Goal: Information Seeking & Learning: Learn about a topic

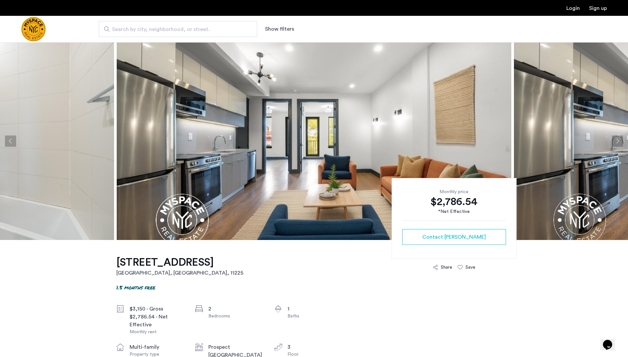
click at [398, 130] on img at bounding box center [314, 141] width 395 height 198
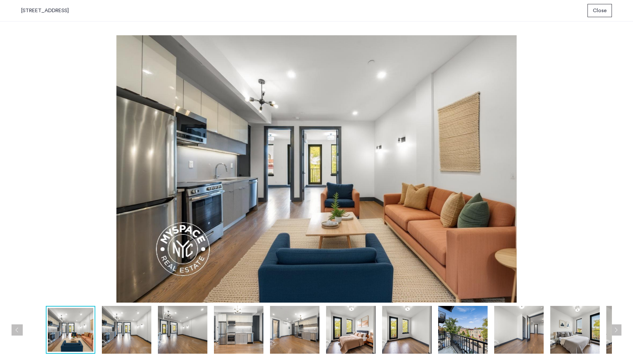
click at [428, 324] on img at bounding box center [406, 330] width 49 height 48
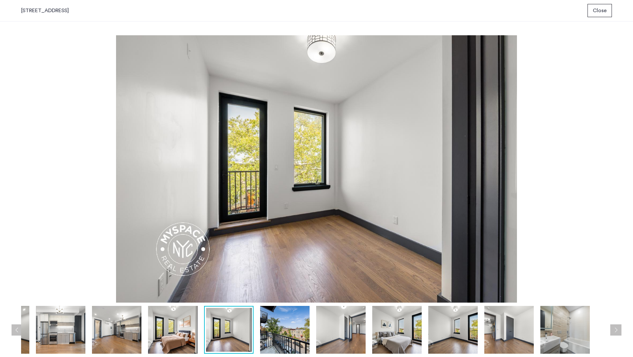
click at [469, 326] on img at bounding box center [452, 330] width 49 height 48
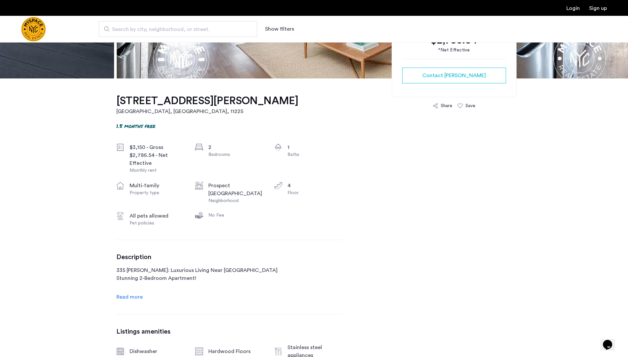
scroll to position [164, 0]
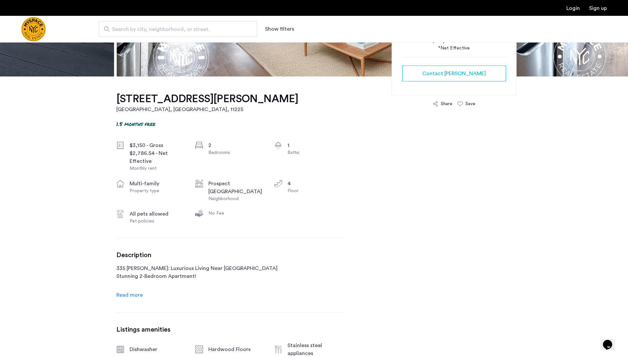
click at [118, 294] on span "Read more" at bounding box center [129, 294] width 26 height 5
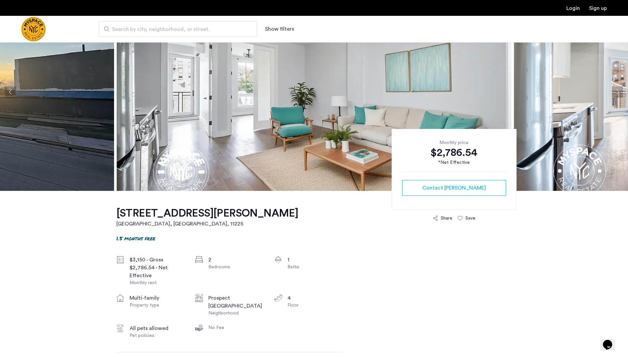
scroll to position [52, 0]
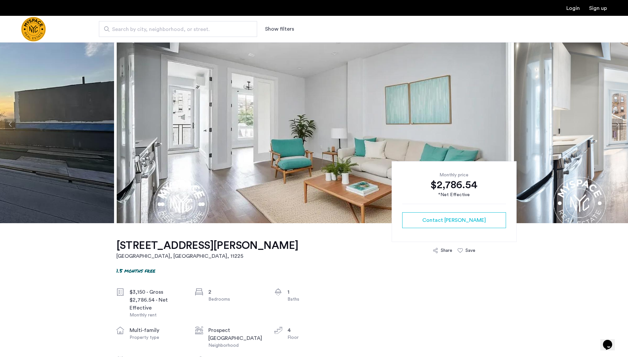
scroll to position [17, 0]
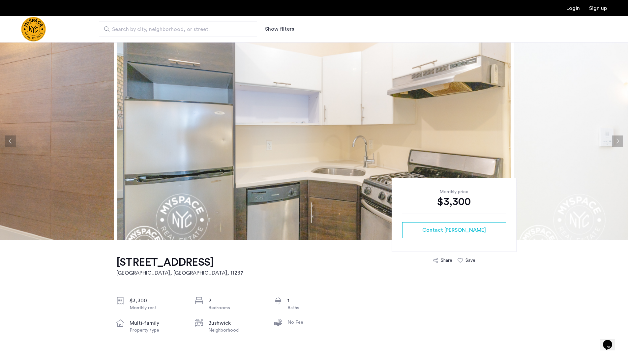
click at [384, 133] on img at bounding box center [314, 141] width 395 height 198
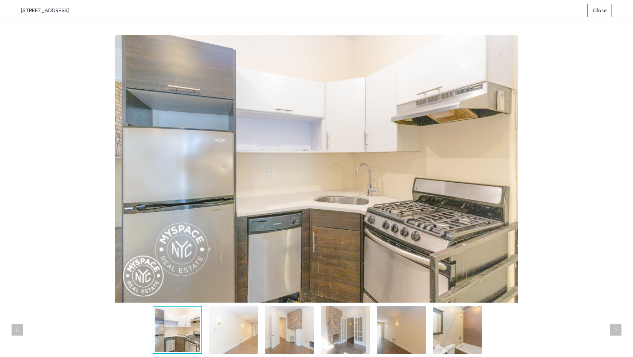
click at [294, 325] on img at bounding box center [289, 330] width 49 height 48
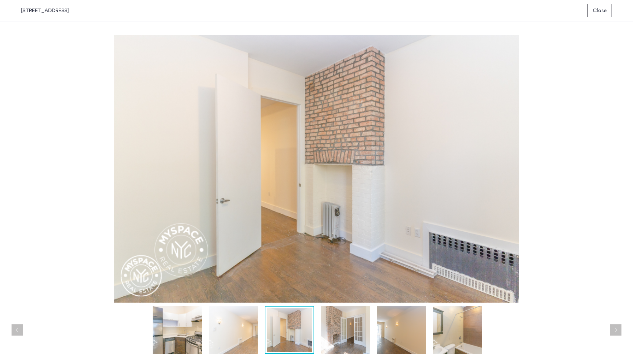
click at [216, 325] on img at bounding box center [233, 330] width 49 height 48
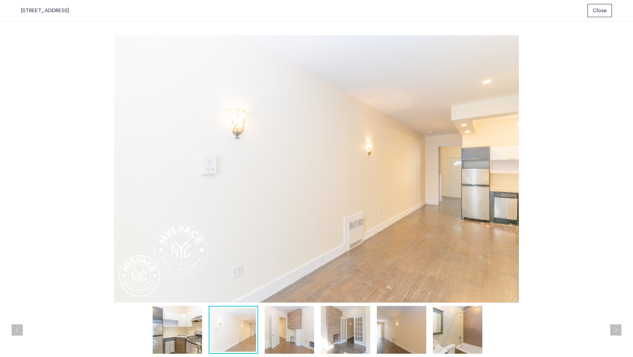
click at [349, 340] on img at bounding box center [345, 330] width 49 height 48
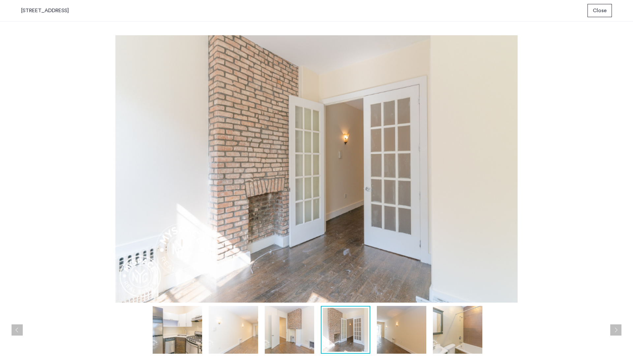
click at [402, 331] on img at bounding box center [401, 330] width 49 height 48
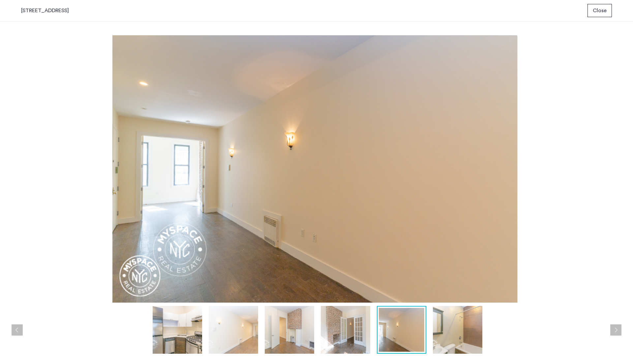
click at [444, 332] on img at bounding box center [457, 330] width 49 height 48
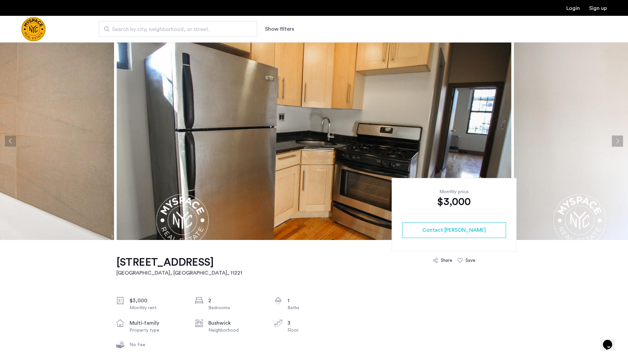
click at [251, 163] on img at bounding box center [314, 141] width 395 height 198
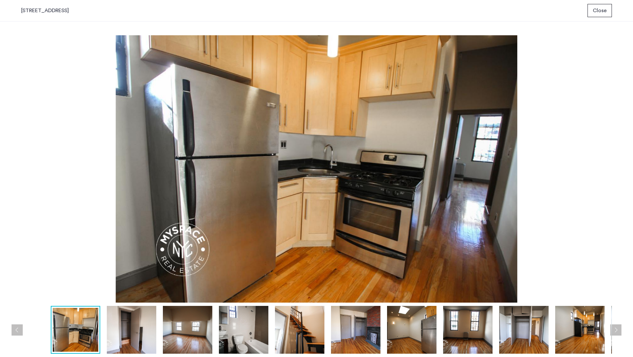
click at [141, 324] on img at bounding box center [131, 330] width 49 height 48
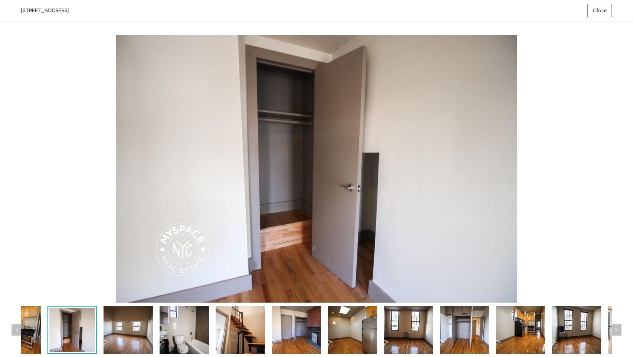
click at [128, 330] on img at bounding box center [128, 330] width 49 height 48
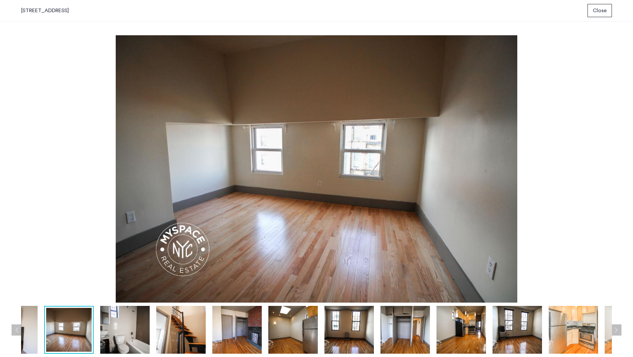
click at [176, 343] on img at bounding box center [180, 330] width 49 height 48
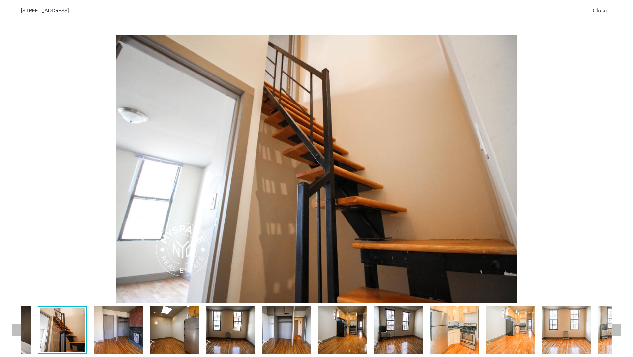
click at [222, 343] on img at bounding box center [230, 330] width 49 height 48
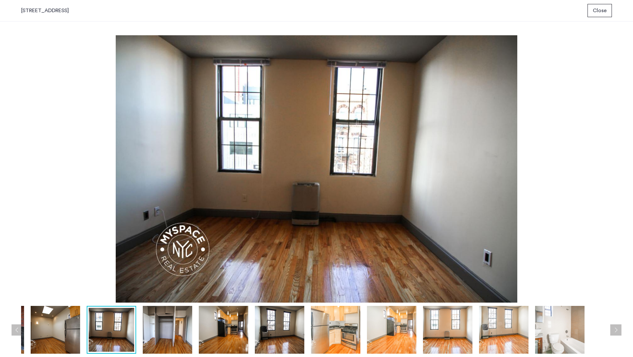
click at [65, 337] on img at bounding box center [55, 330] width 49 height 48
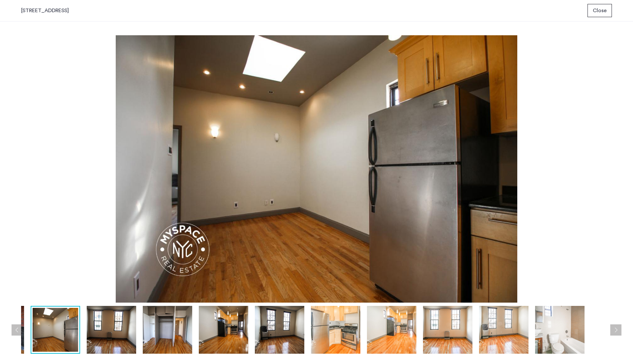
click at [135, 329] on img at bounding box center [111, 330] width 49 height 48
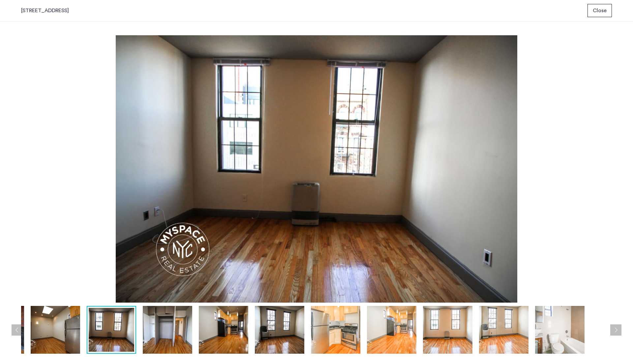
click at [176, 338] on img at bounding box center [167, 330] width 49 height 48
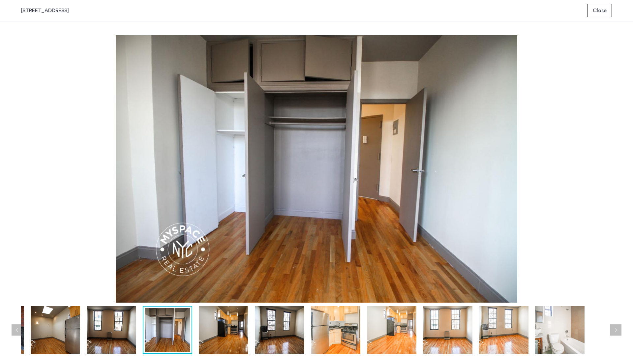
click at [233, 339] on img at bounding box center [223, 330] width 49 height 48
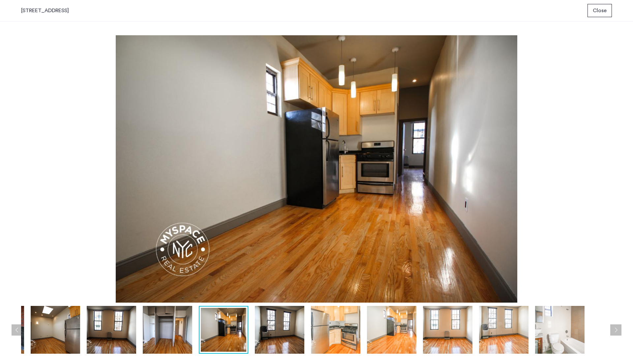
click at [269, 335] on img at bounding box center [279, 330] width 49 height 48
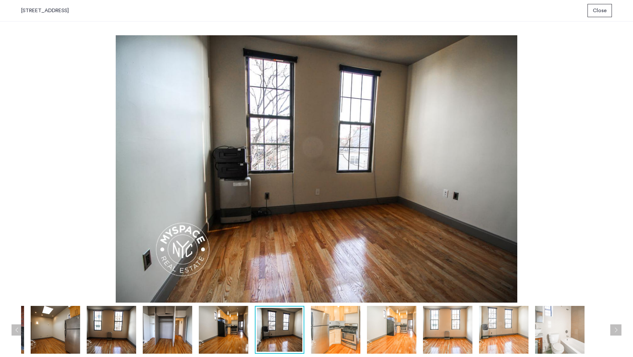
click at [269, 335] on img at bounding box center [280, 330] width 46 height 44
click at [339, 328] on img at bounding box center [335, 330] width 49 height 48
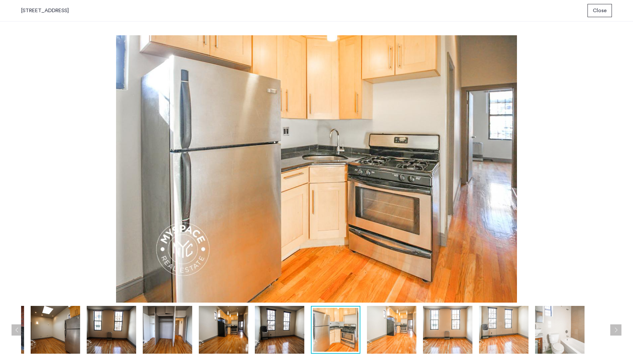
click at [387, 331] on img at bounding box center [391, 330] width 49 height 48
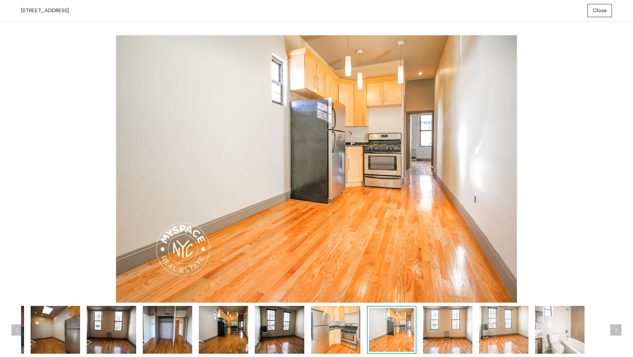
click at [436, 334] on img at bounding box center [447, 330] width 49 height 48
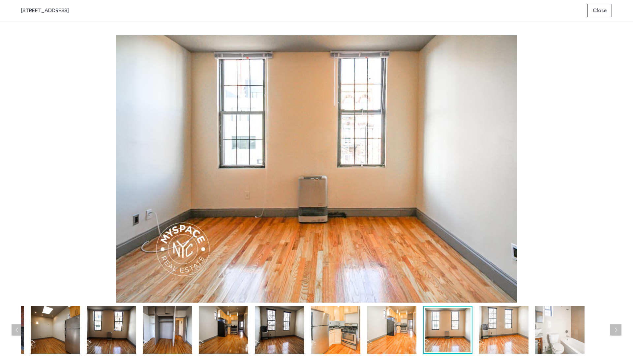
click at [516, 341] on img at bounding box center [503, 330] width 49 height 48
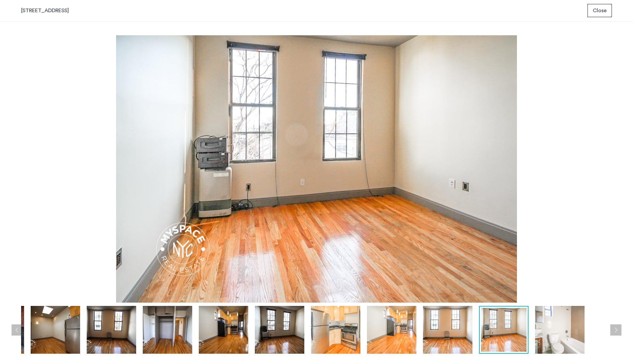
click at [558, 340] on img at bounding box center [559, 330] width 49 height 48
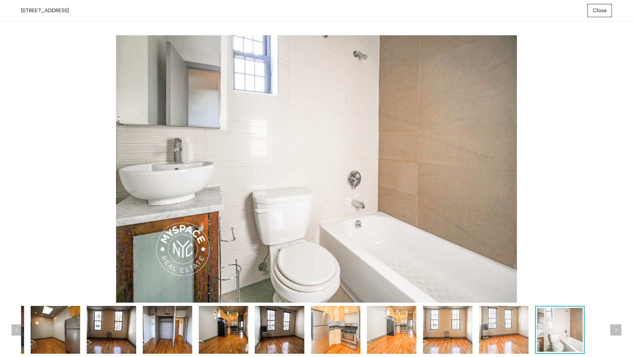
click at [618, 328] on button "Next apartment" at bounding box center [615, 329] width 11 height 11
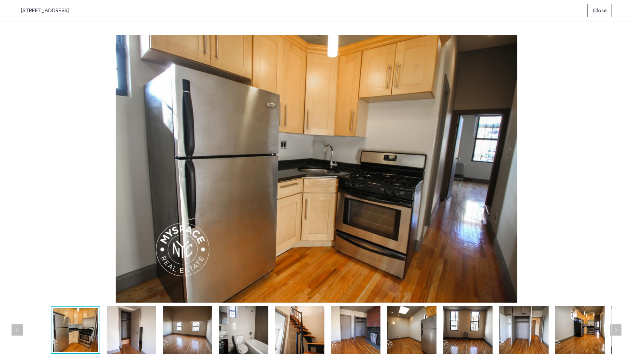
click at [618, 328] on button "Next apartment" at bounding box center [615, 329] width 11 height 11
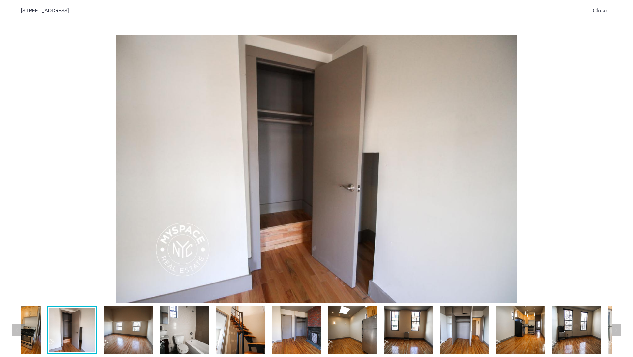
click at [618, 328] on button "Next apartment" at bounding box center [615, 329] width 11 height 11
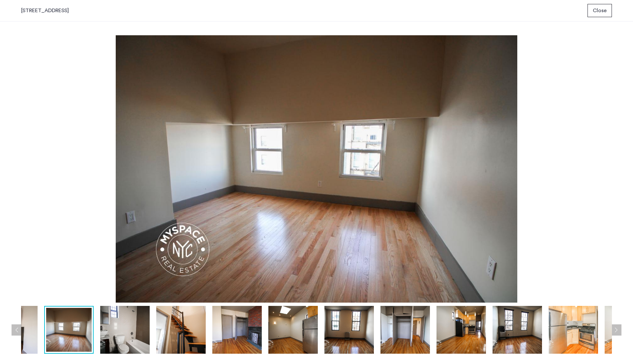
click at [618, 328] on button "Next apartment" at bounding box center [615, 329] width 11 height 11
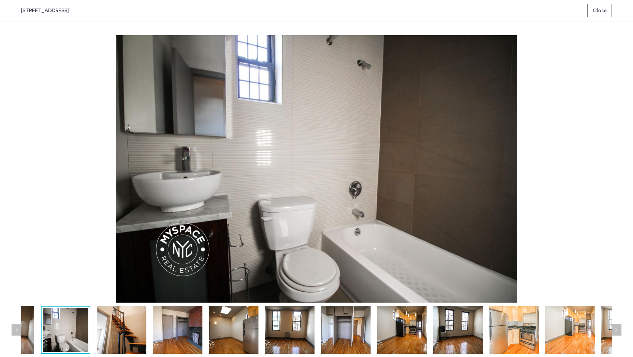
click at [618, 328] on button "Next apartment" at bounding box center [615, 329] width 11 height 11
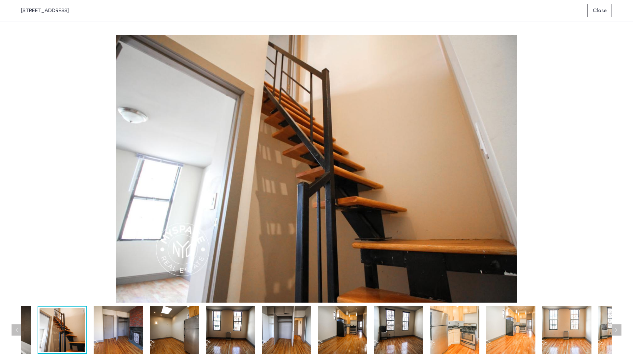
click at [618, 328] on button "Next apartment" at bounding box center [615, 329] width 11 height 11
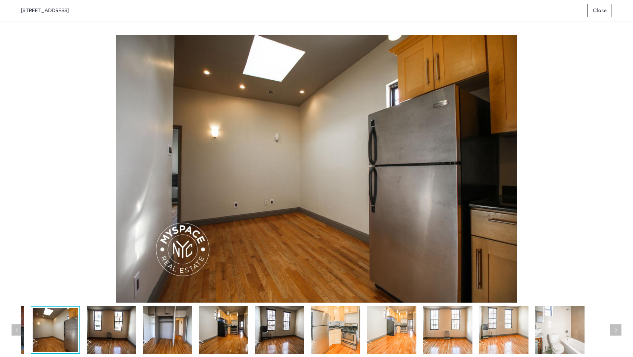
click at [618, 328] on button "Next apartment" at bounding box center [615, 329] width 11 height 11
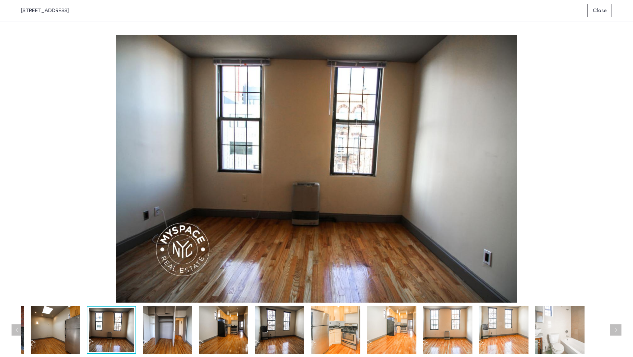
click at [618, 328] on button "Next apartment" at bounding box center [615, 329] width 11 height 11
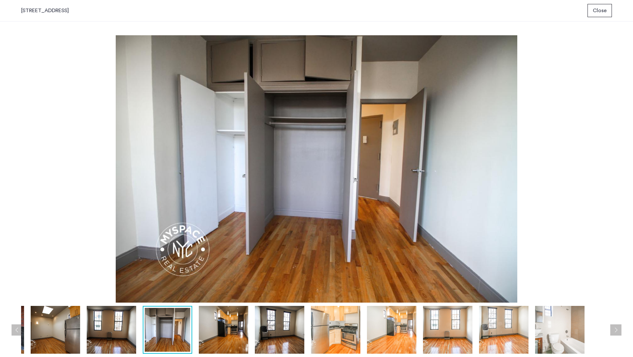
click at [618, 328] on button "Next apartment" at bounding box center [615, 329] width 11 height 11
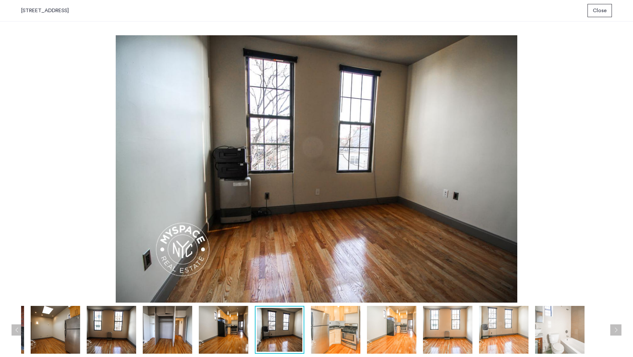
click at [618, 328] on button "Next apartment" at bounding box center [615, 329] width 11 height 11
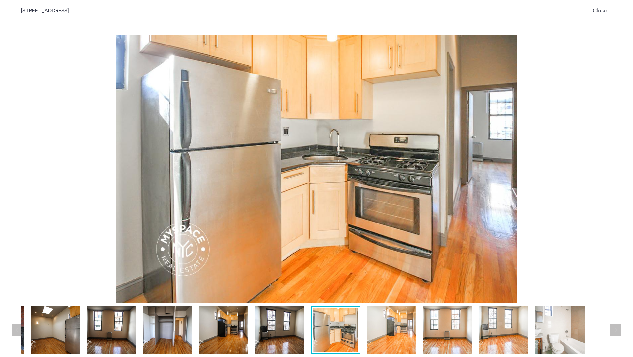
click at [618, 328] on button "Next apartment" at bounding box center [615, 329] width 11 height 11
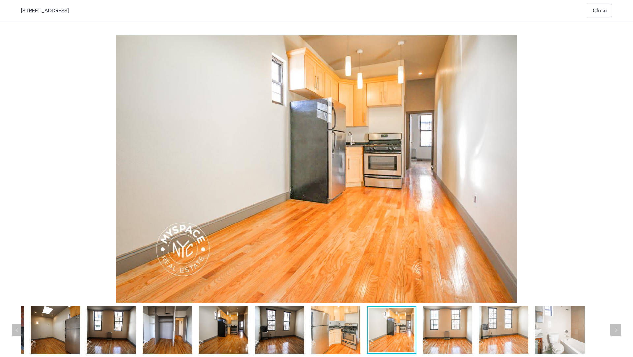
click at [618, 328] on button "Next apartment" at bounding box center [615, 329] width 11 height 11
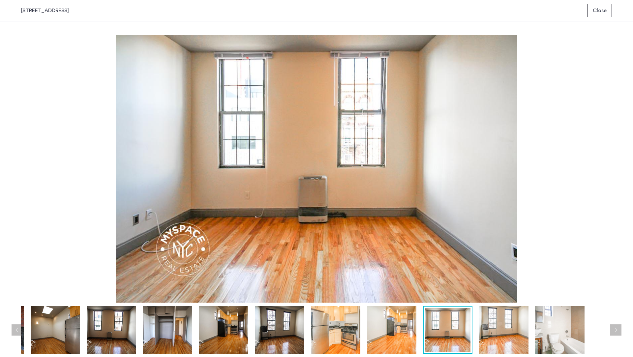
click at [618, 328] on button "Next apartment" at bounding box center [615, 329] width 11 height 11
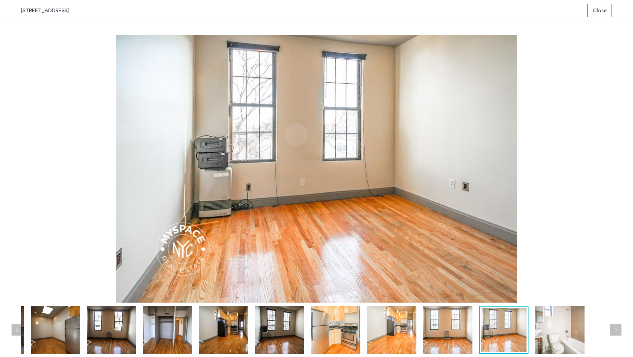
click at [618, 328] on button "Next apartment" at bounding box center [615, 329] width 11 height 11
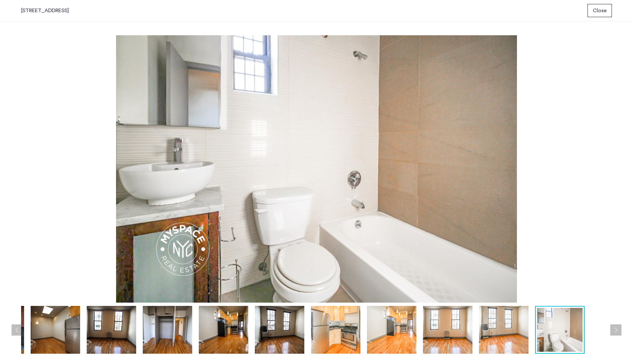
click at [618, 328] on button "Next apartment" at bounding box center [615, 329] width 11 height 11
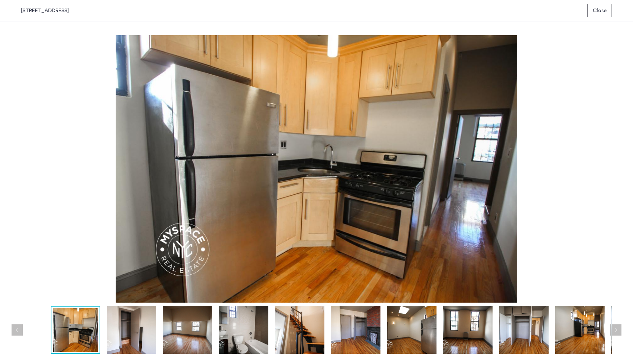
click at [618, 328] on button "Next apartment" at bounding box center [615, 329] width 11 height 11
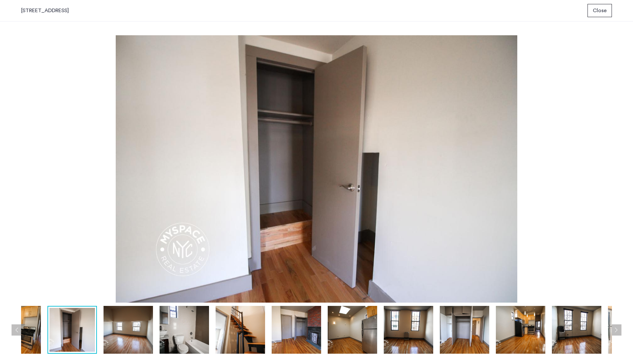
click at [618, 328] on button "Next apartment" at bounding box center [615, 329] width 11 height 11
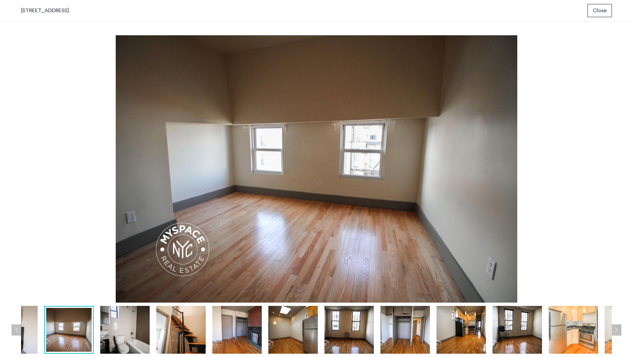
click at [618, 328] on button "Next apartment" at bounding box center [615, 329] width 11 height 11
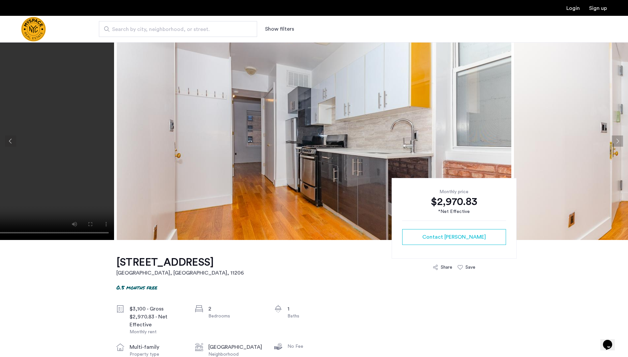
click at [296, 104] on img at bounding box center [314, 141] width 395 height 198
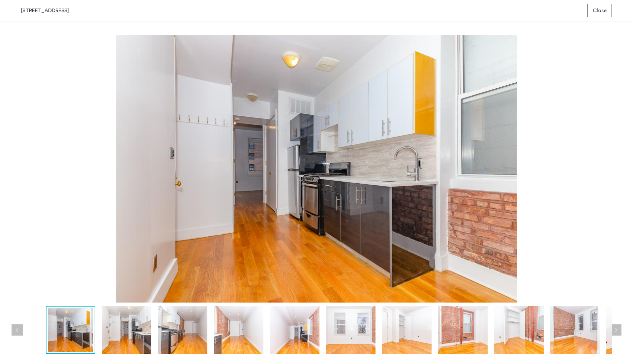
click at [474, 325] on img at bounding box center [462, 330] width 49 height 48
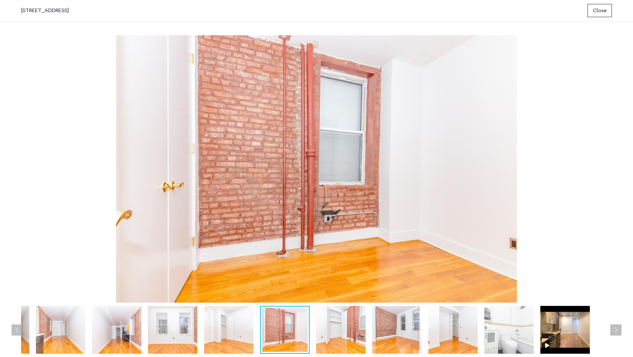
click at [613, 327] on button "Next apartment" at bounding box center [615, 329] width 11 height 11
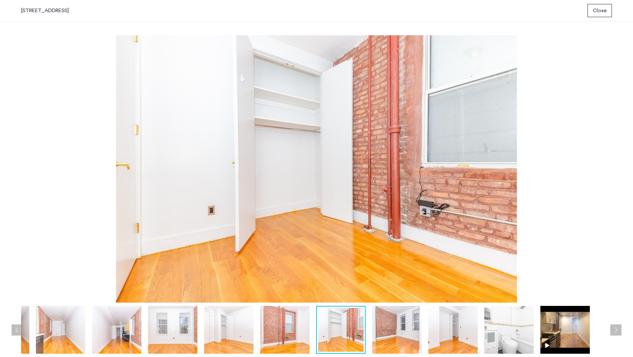
click at [613, 327] on button "Next apartment" at bounding box center [615, 329] width 11 height 11
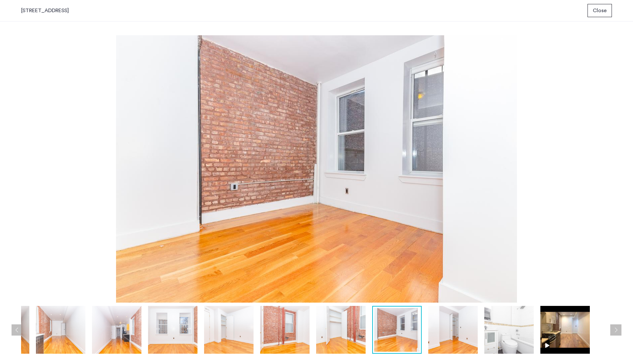
click at [613, 327] on button "Next apartment" at bounding box center [615, 329] width 11 height 11
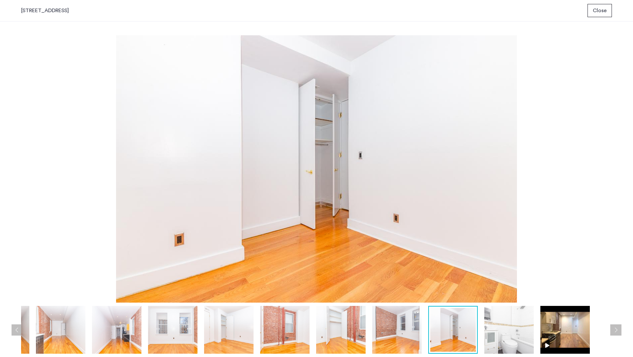
click at [613, 327] on button "Next apartment" at bounding box center [615, 329] width 11 height 11
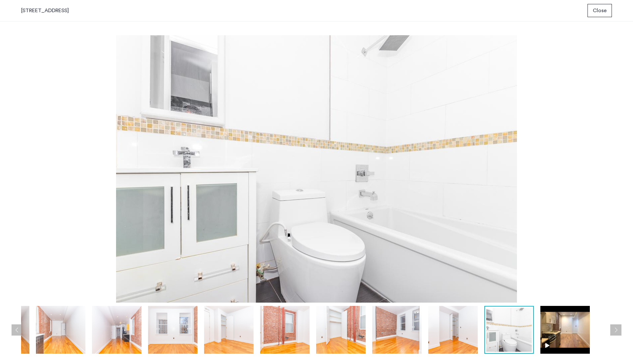
click at [613, 327] on button "Next apartment" at bounding box center [615, 329] width 11 height 11
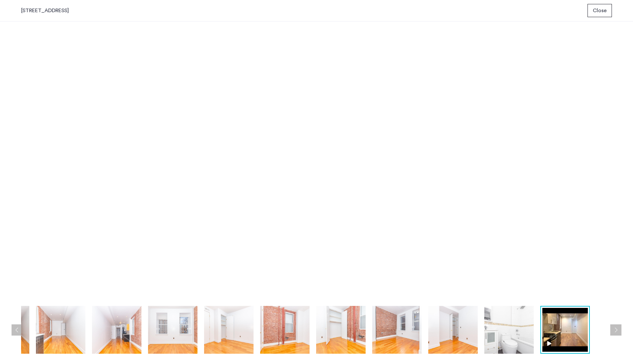
click at [613, 327] on button "Next apartment" at bounding box center [615, 329] width 11 height 11
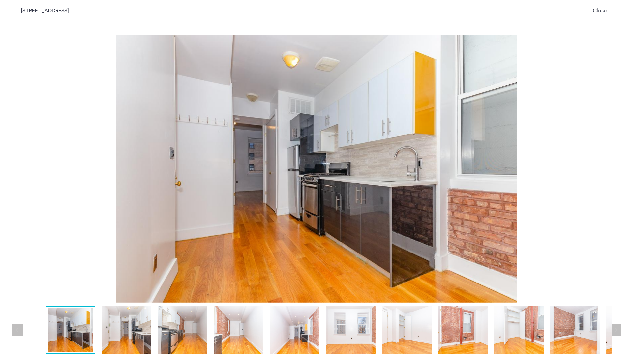
click at [619, 329] on button "Next apartment" at bounding box center [615, 329] width 11 height 11
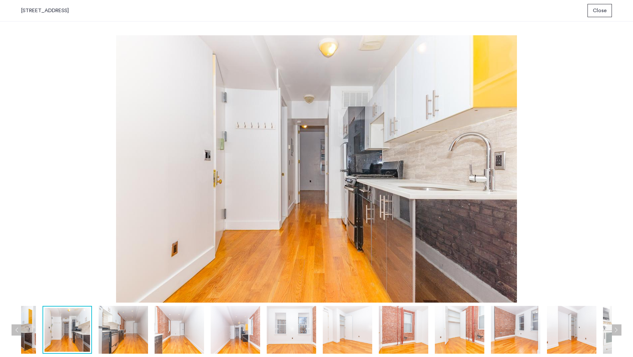
click at [619, 329] on button "Next apartment" at bounding box center [615, 329] width 11 height 11
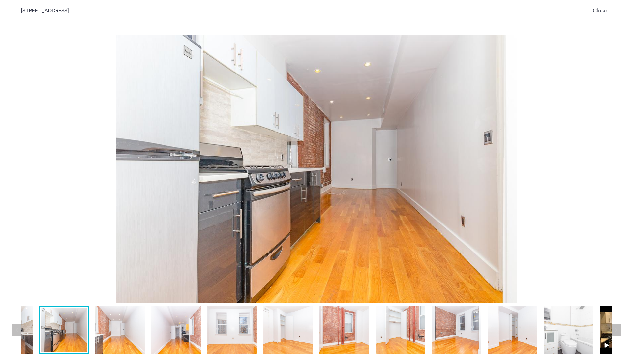
click at [619, 329] on button "Next apartment" at bounding box center [615, 329] width 11 height 11
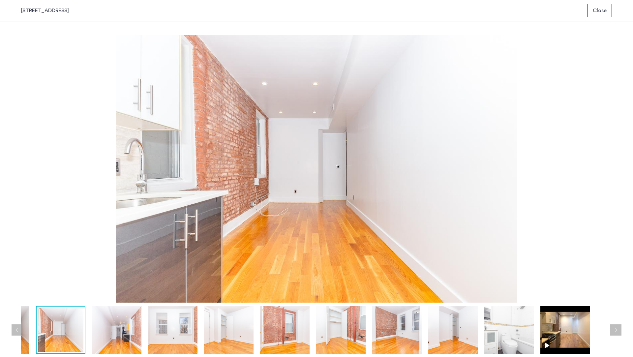
click at [619, 329] on button "Next apartment" at bounding box center [615, 329] width 11 height 11
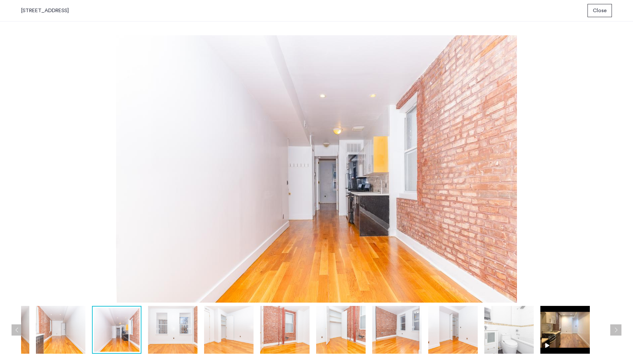
click at [619, 329] on button "Next apartment" at bounding box center [615, 329] width 11 height 11
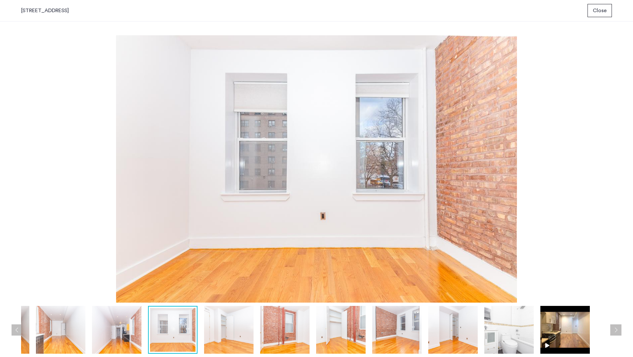
click at [619, 329] on button "Next apartment" at bounding box center [615, 329] width 11 height 11
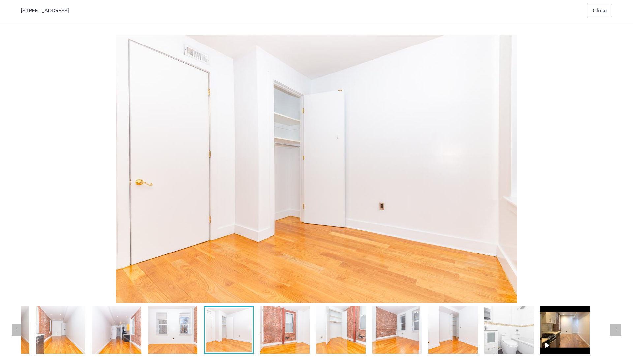
click at [619, 329] on button "Next apartment" at bounding box center [615, 329] width 11 height 11
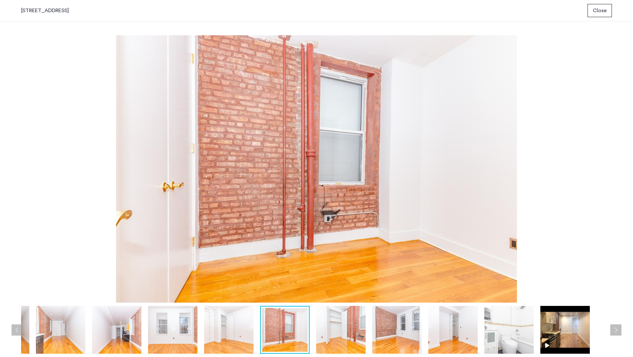
click at [619, 329] on button "Next apartment" at bounding box center [615, 329] width 11 height 11
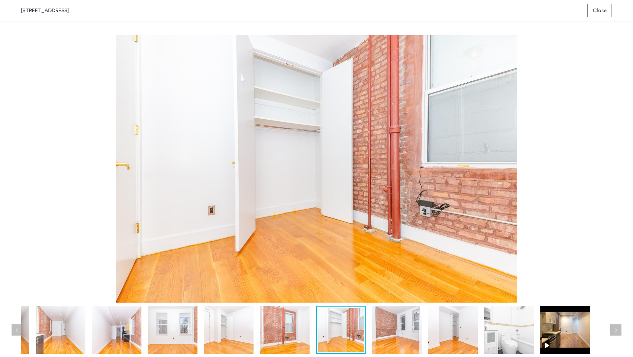
click at [619, 329] on button "Next apartment" at bounding box center [615, 329] width 11 height 11
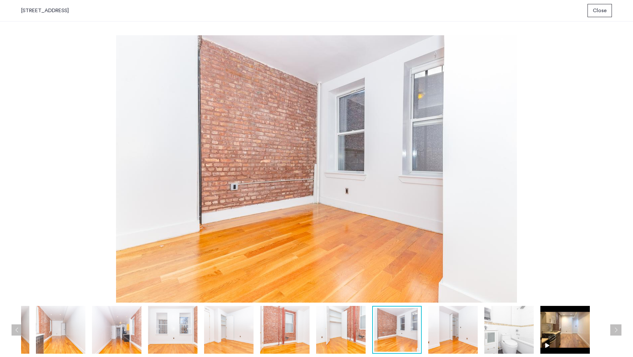
click at [619, 329] on button "Next apartment" at bounding box center [615, 329] width 11 height 11
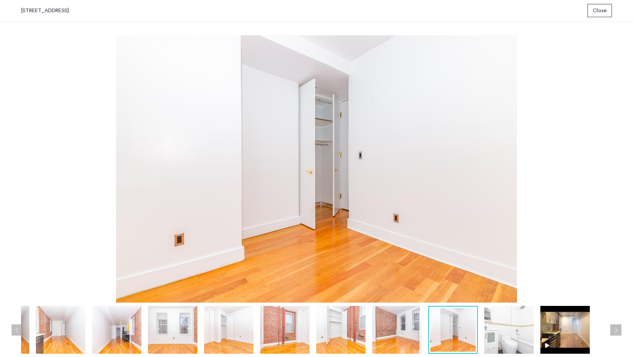
click at [604, 10] on span "Close" at bounding box center [600, 11] width 14 height 8
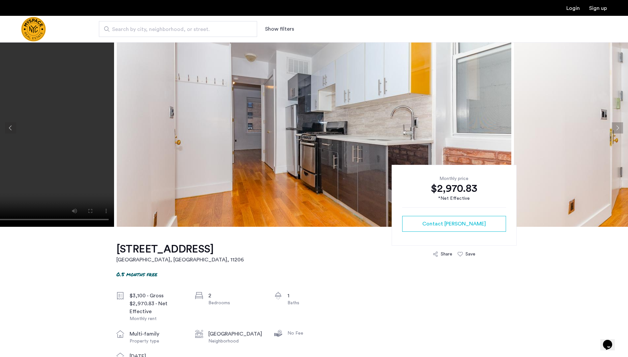
scroll to position [15, 0]
